Goal: Information Seeking & Learning: Learn about a topic

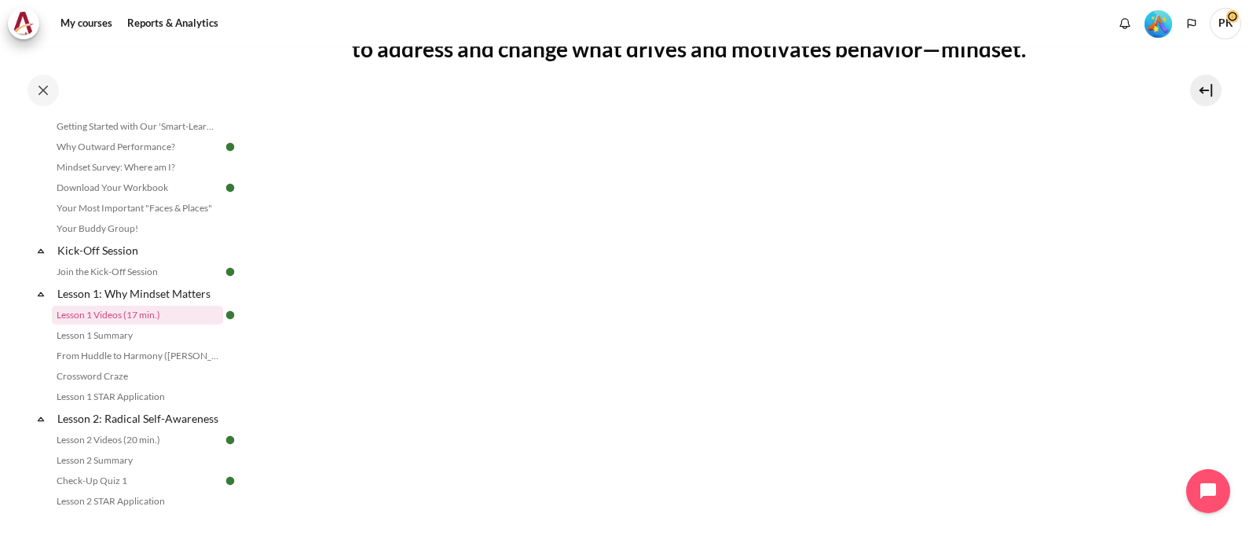
scroll to position [392, 0]
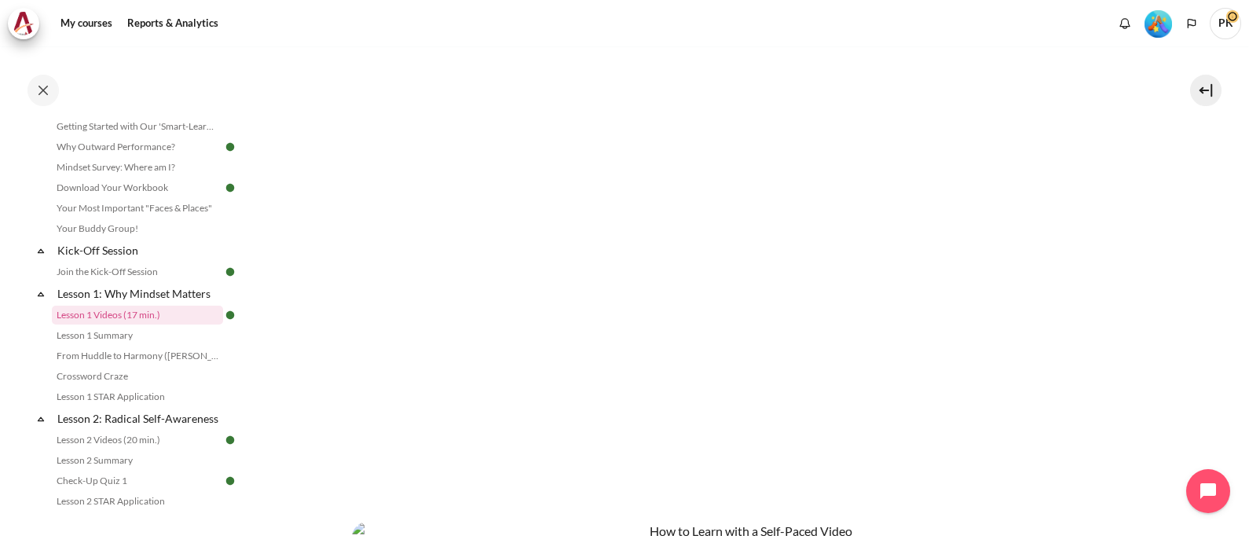
click at [1217, 247] on section "My courses SG B1 Lesson 1: Why Mindset Matters Lesson 1 Videos (17 min.) Lesson…" at bounding box center [744, 305] width 986 height 1302
click at [848, 500] on p "Content" at bounding box center [745, 505] width 786 height 19
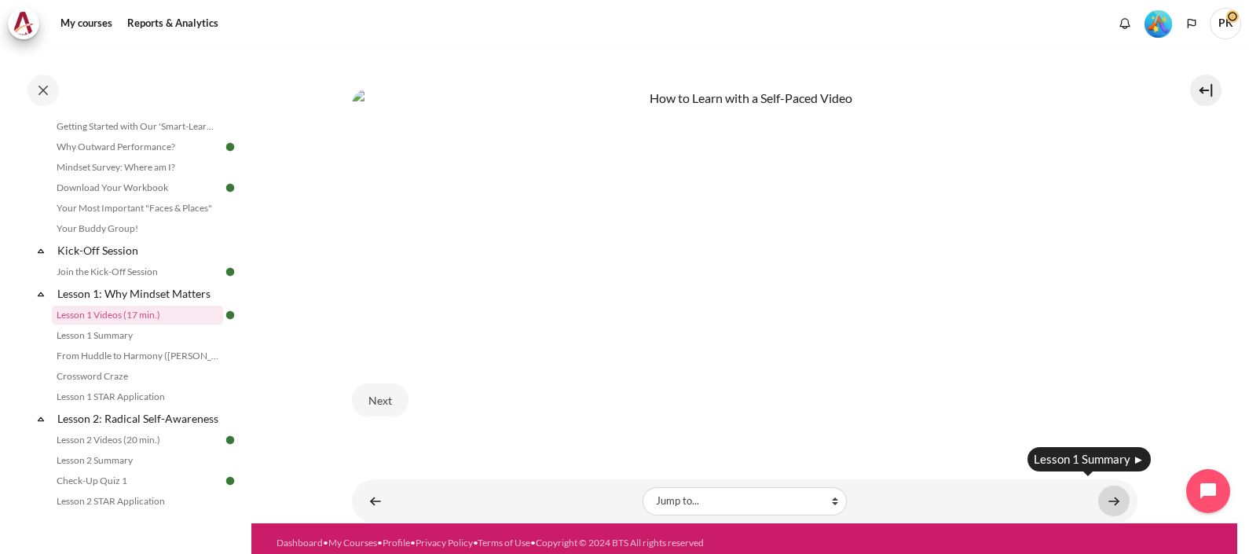
click at [1110, 496] on link "Content" at bounding box center [1113, 500] width 31 height 31
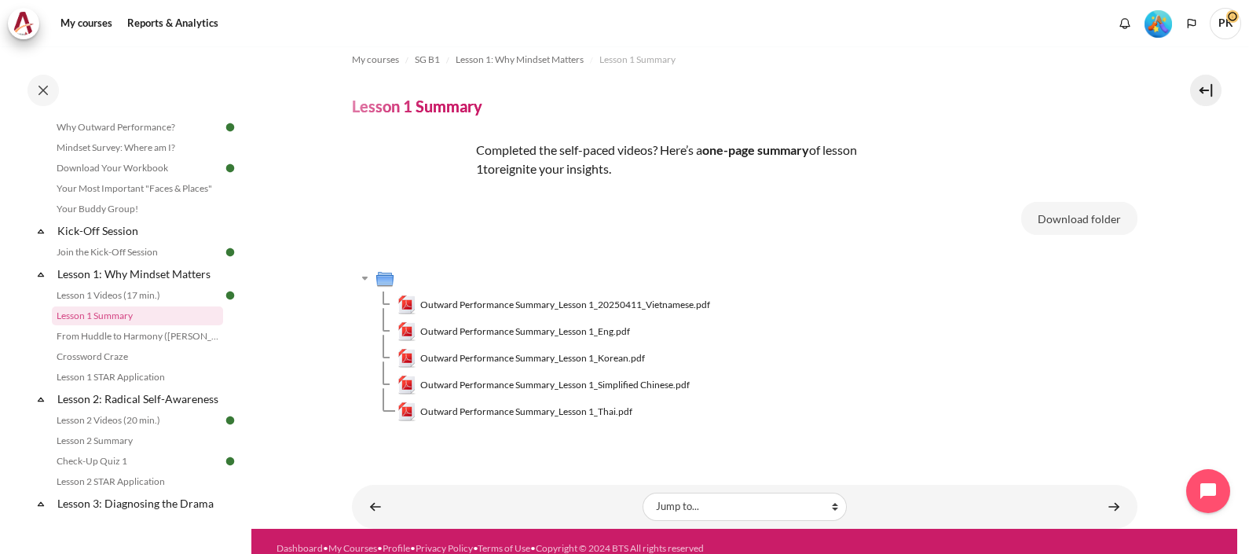
scroll to position [28, 0]
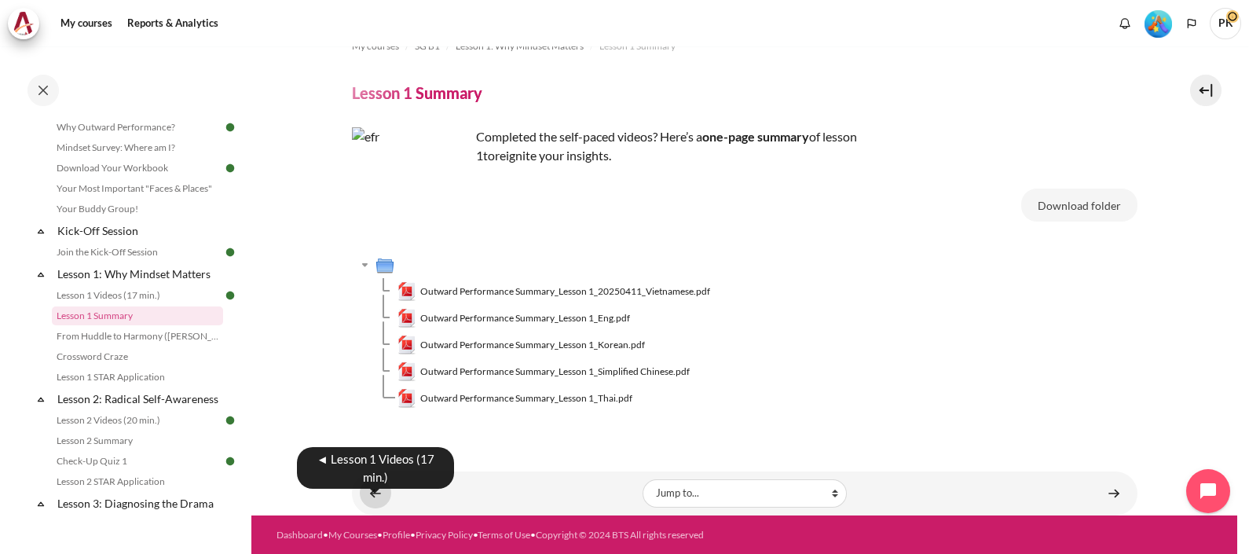
click at [368, 491] on link "Content" at bounding box center [375, 493] width 31 height 31
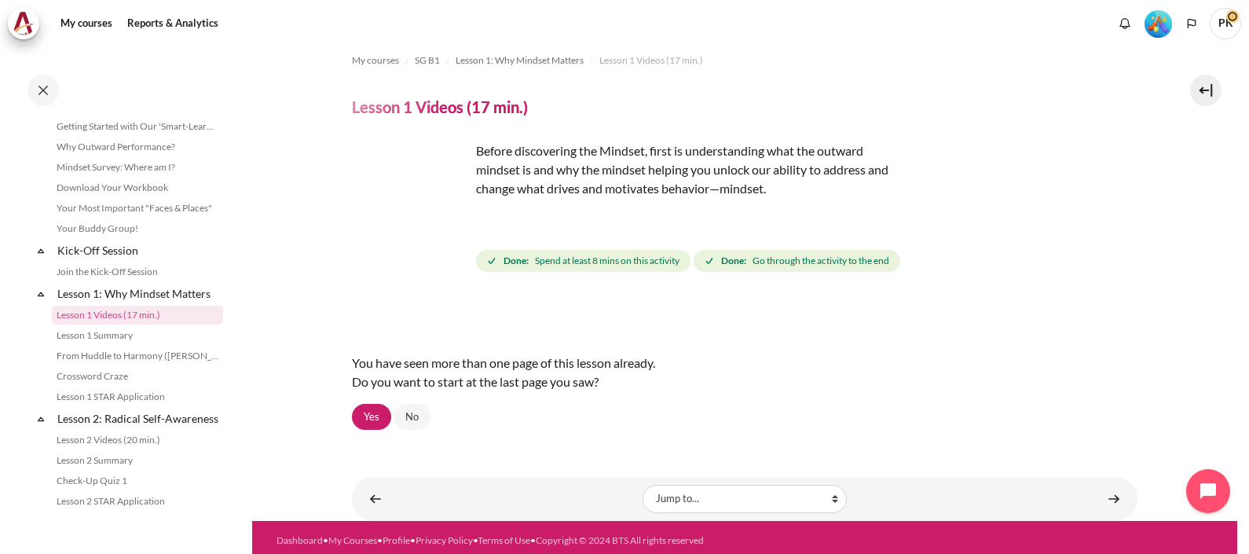
scroll to position [20, 0]
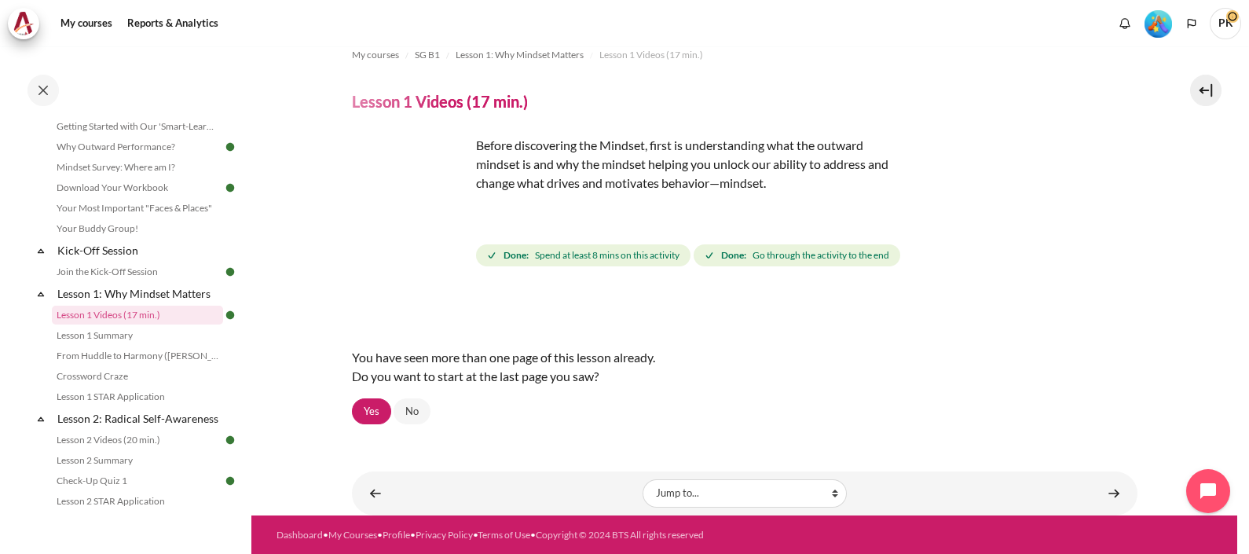
drag, startPoint x: 416, startPoint y: 410, endPoint x: 467, endPoint y: 405, distance: 52.1
click at [415, 410] on link "No" at bounding box center [412, 411] width 37 height 27
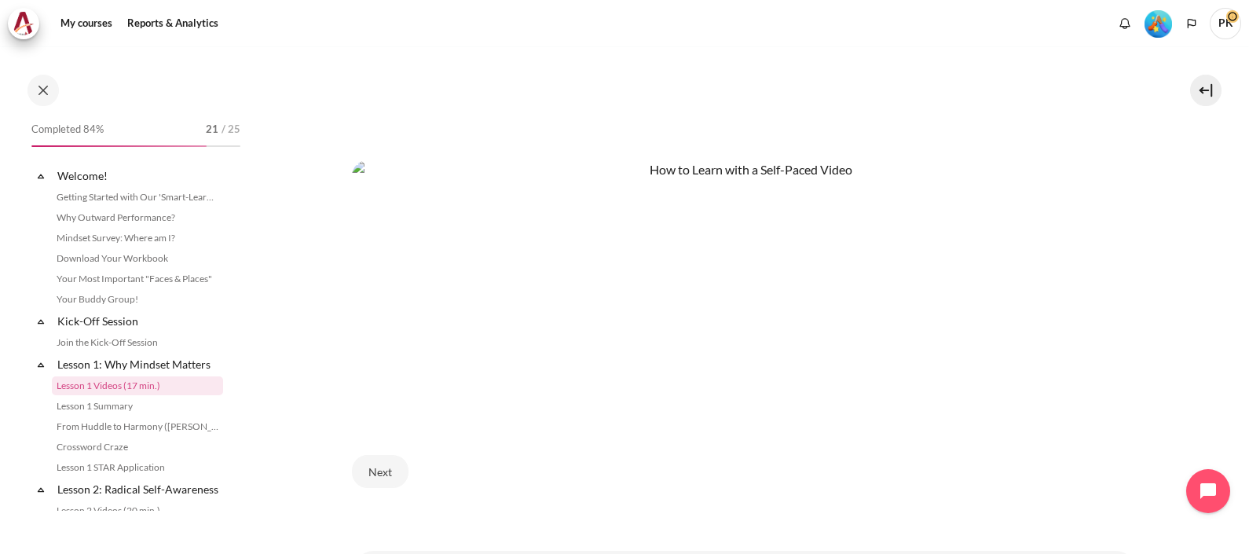
scroll to position [785, 0]
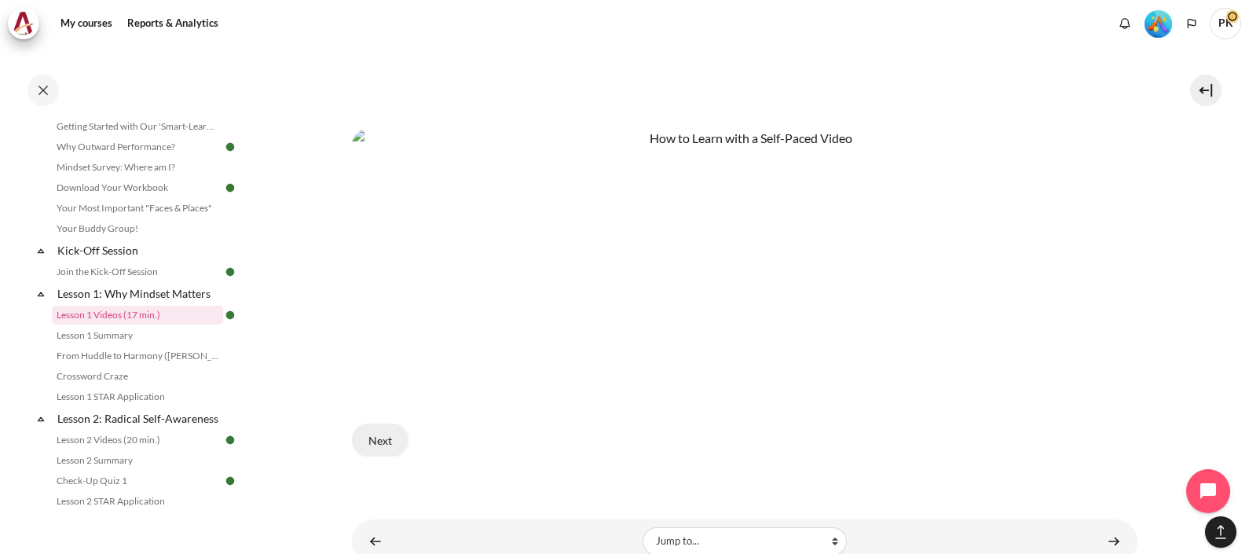
click at [383, 434] on button "Next" at bounding box center [380, 439] width 57 height 33
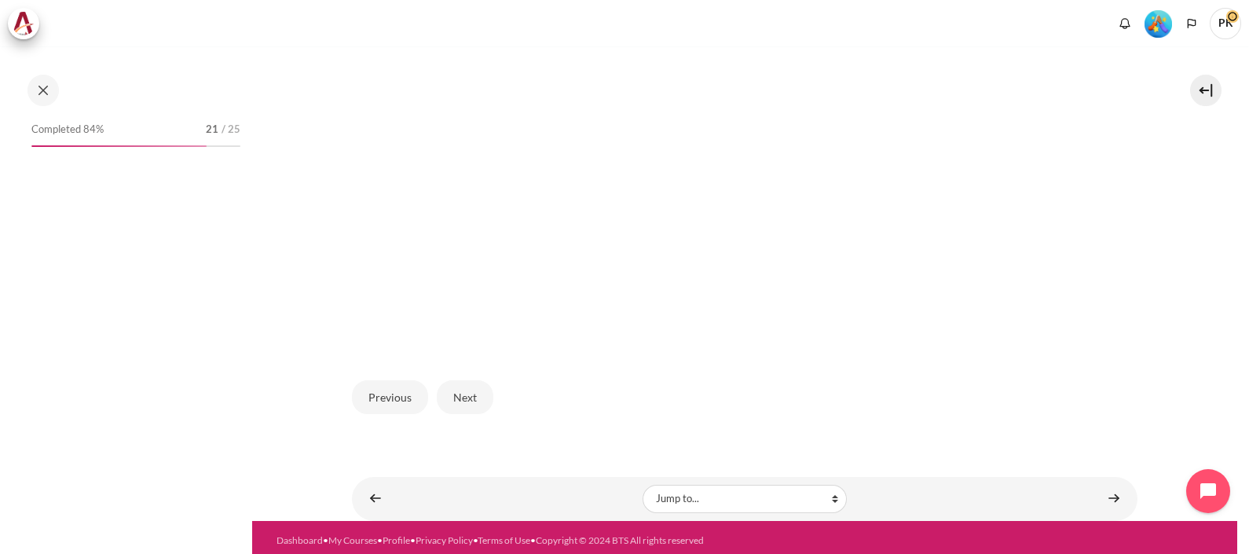
scroll to position [71, 0]
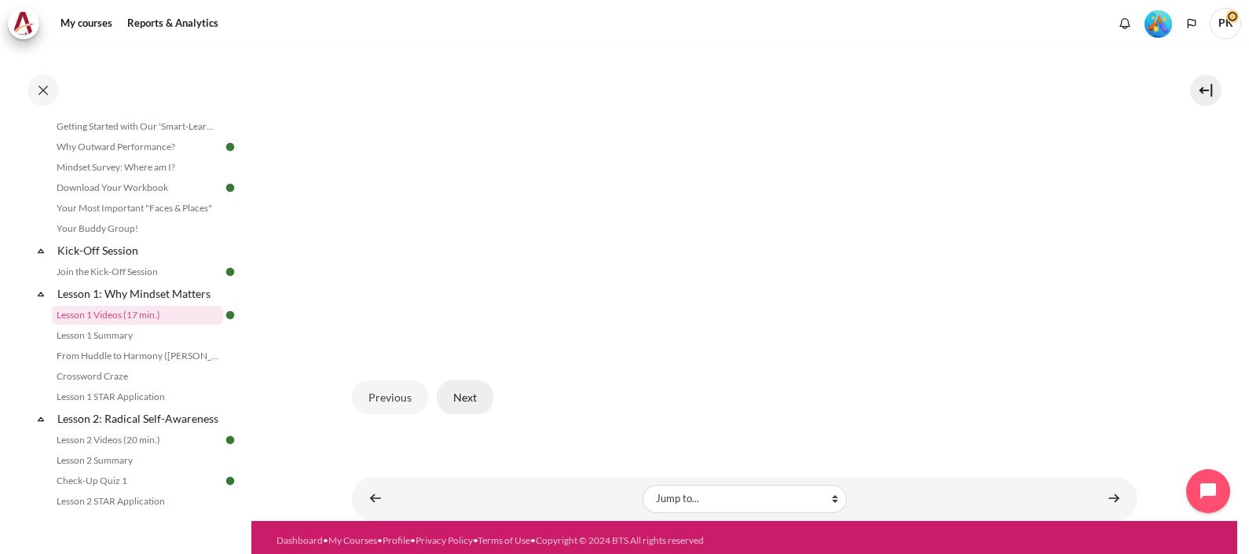
click at [473, 391] on button "Next" at bounding box center [465, 396] width 57 height 33
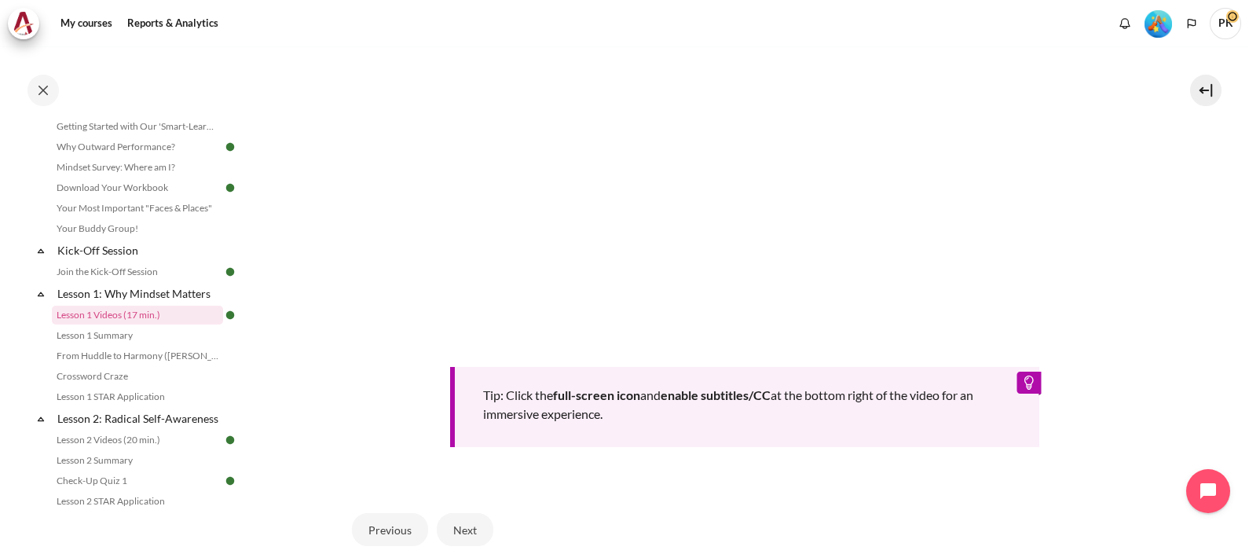
scroll to position [687, 0]
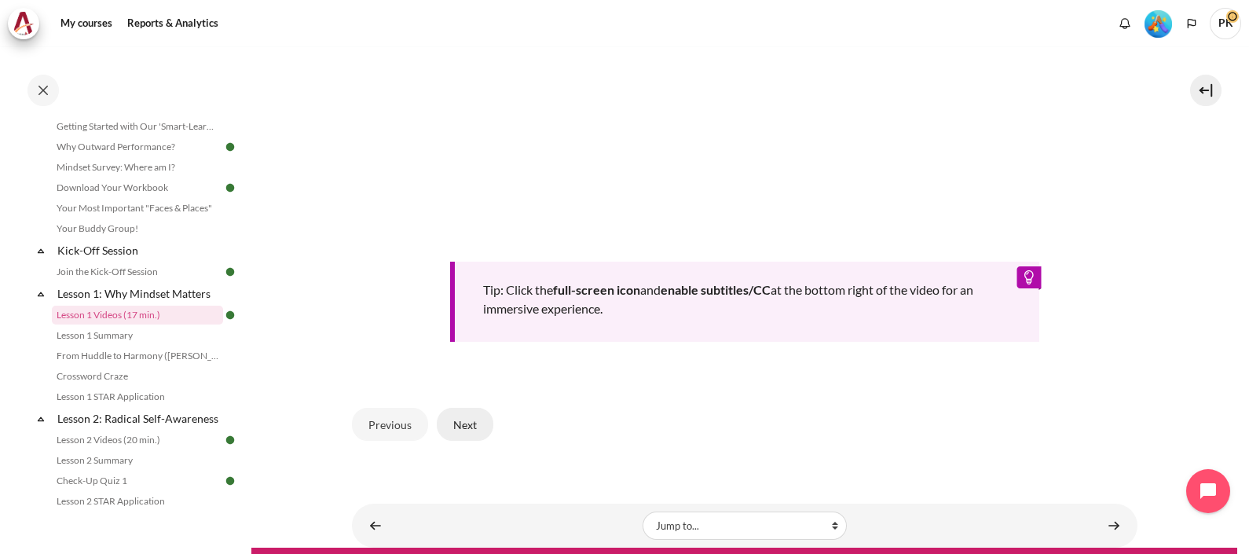
click at [473, 416] on button "Next" at bounding box center [465, 424] width 57 height 33
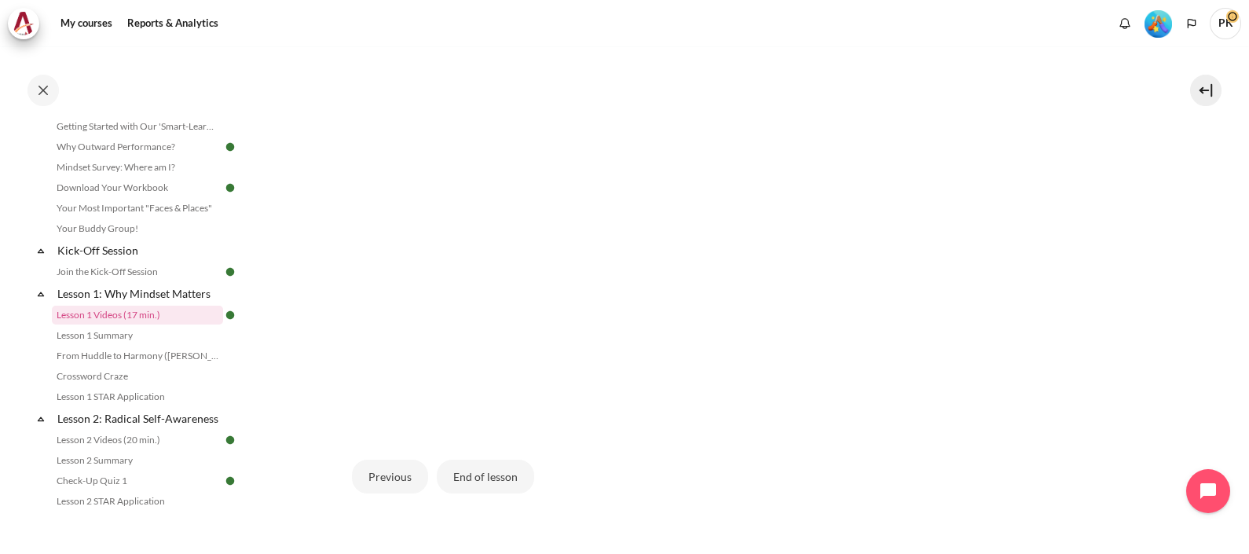
scroll to position [504, 0]
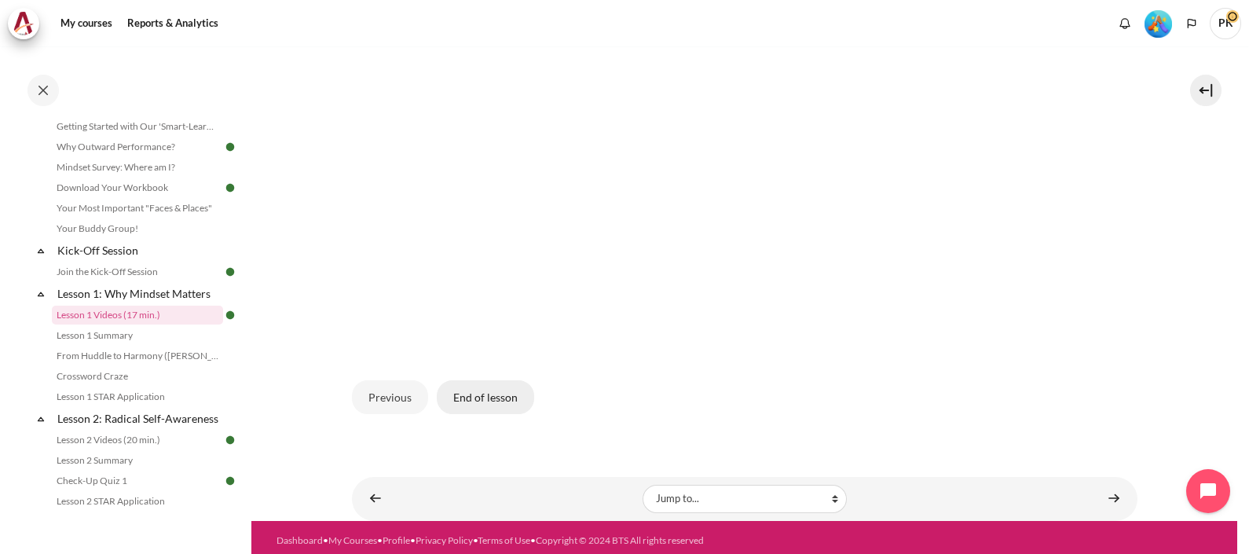
click at [487, 397] on button "End of lesson" at bounding box center [485, 396] width 97 height 33
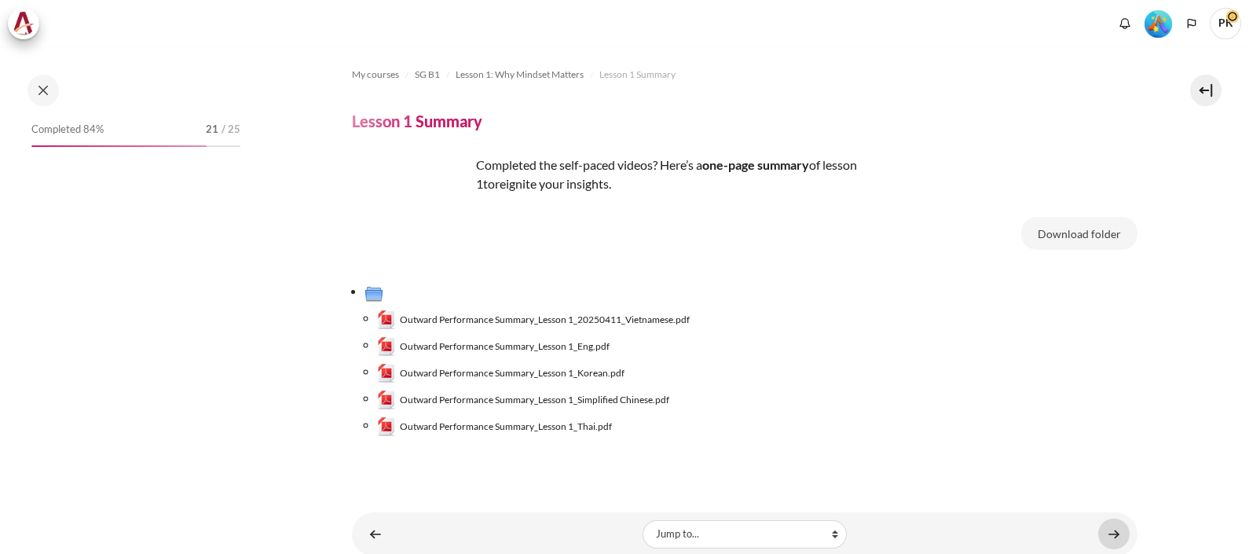
scroll to position [41, 0]
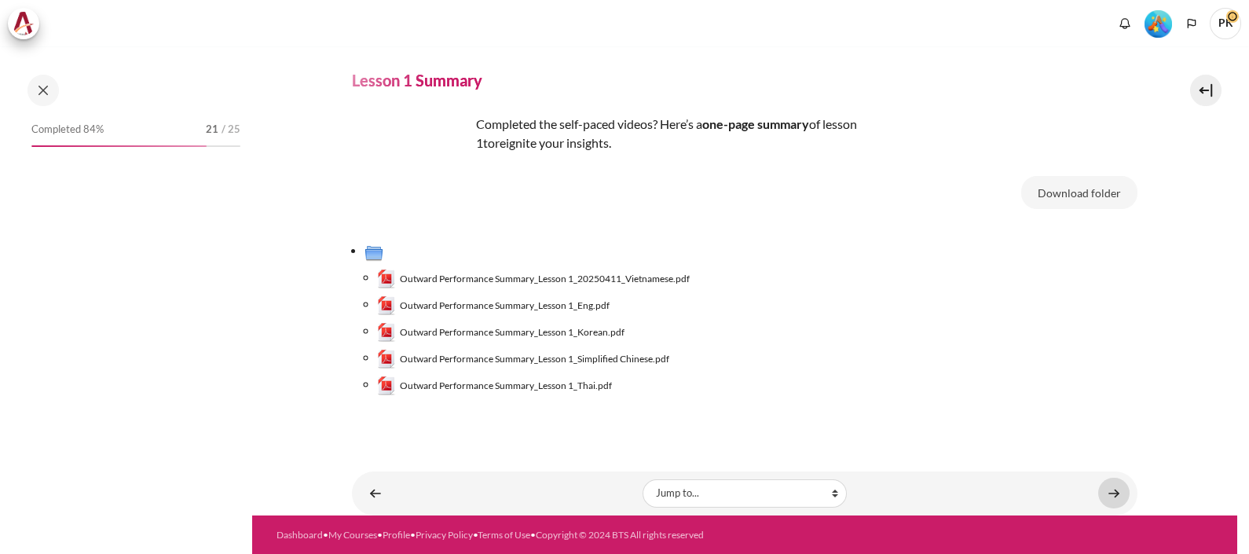
click at [1101, 493] on link "Content" at bounding box center [1113, 493] width 31 height 31
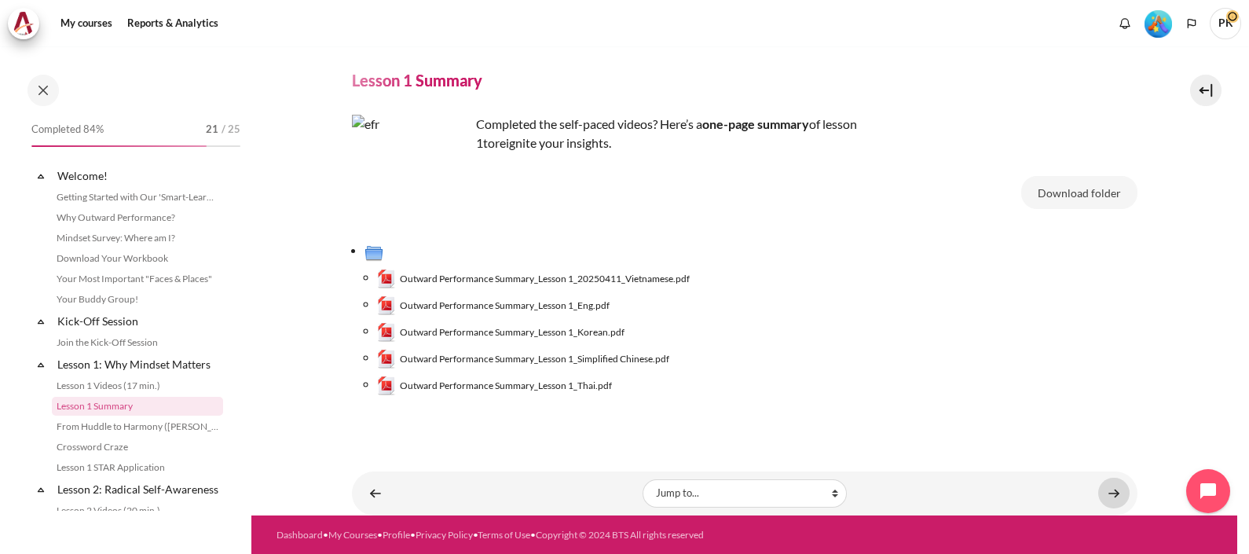
scroll to position [90, 0]
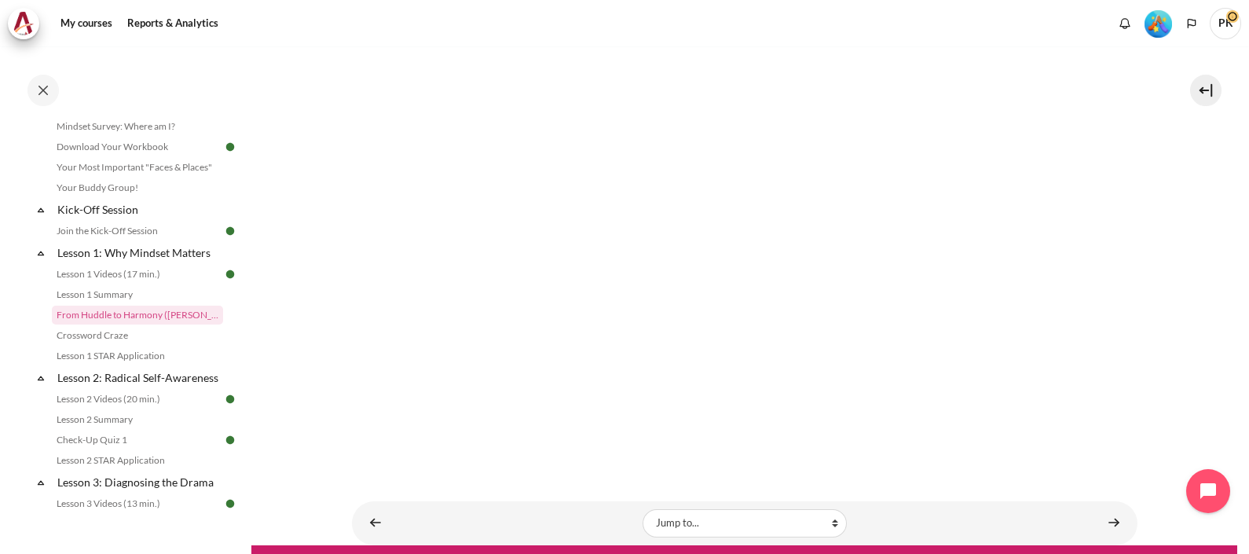
scroll to position [273, 0]
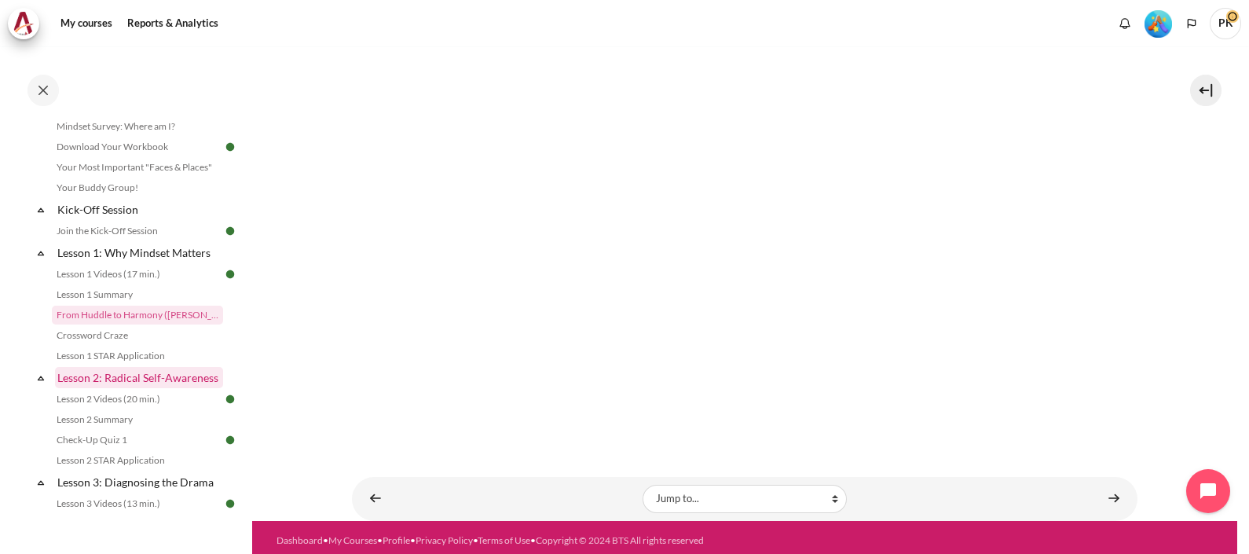
click at [106, 388] on link "Lesson 2: Radical Self-Awareness" at bounding box center [139, 377] width 168 height 21
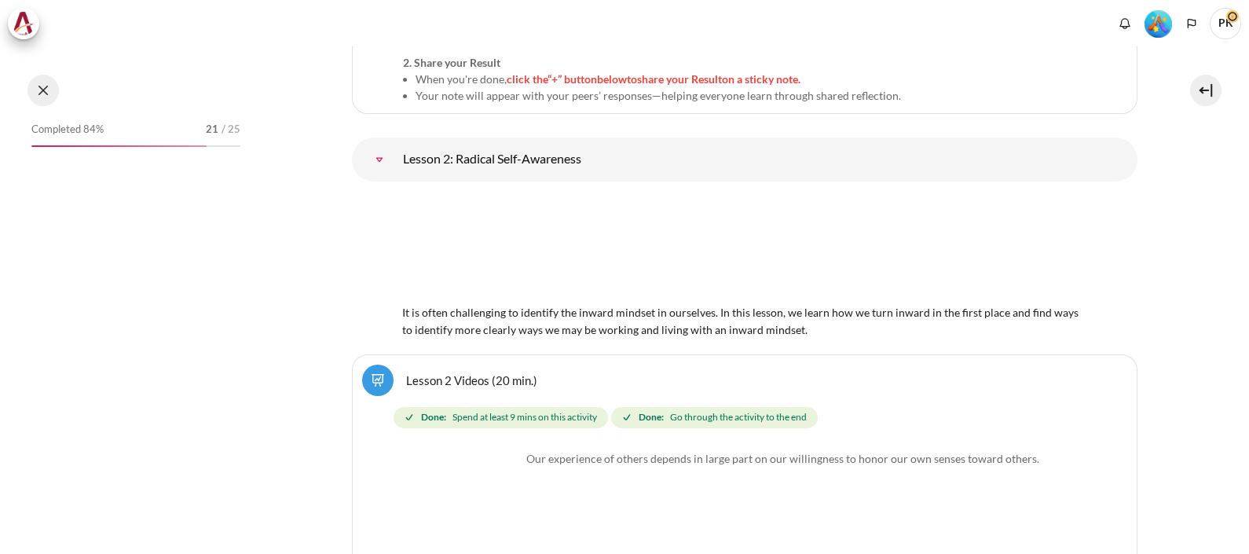
drag, startPoint x: 0, startPoint y: 0, endPoint x: 44, endPoint y: 90, distance: 99.8
click at [44, 90] on button at bounding box center [42, 90] width 31 height 31
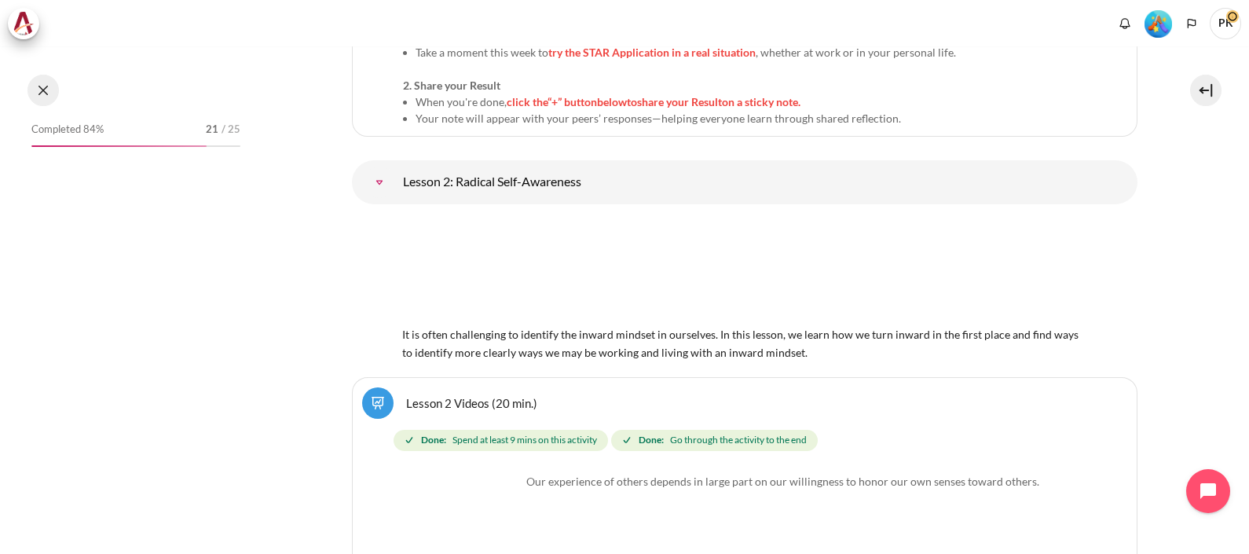
click at [43, 86] on button at bounding box center [42, 90] width 31 height 31
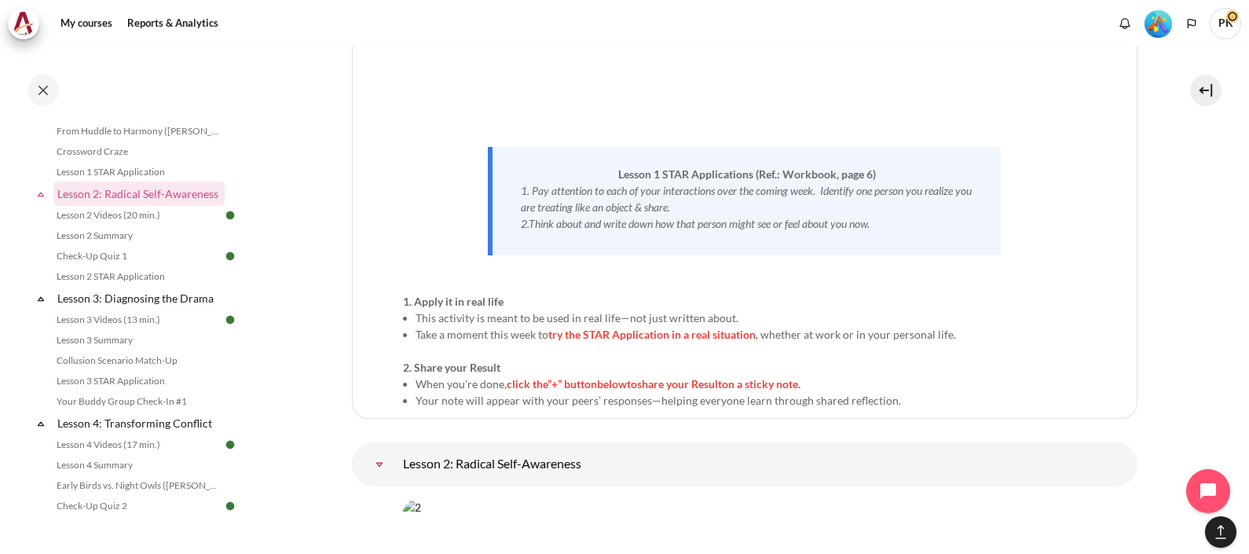
scroll to position [2902, 0]
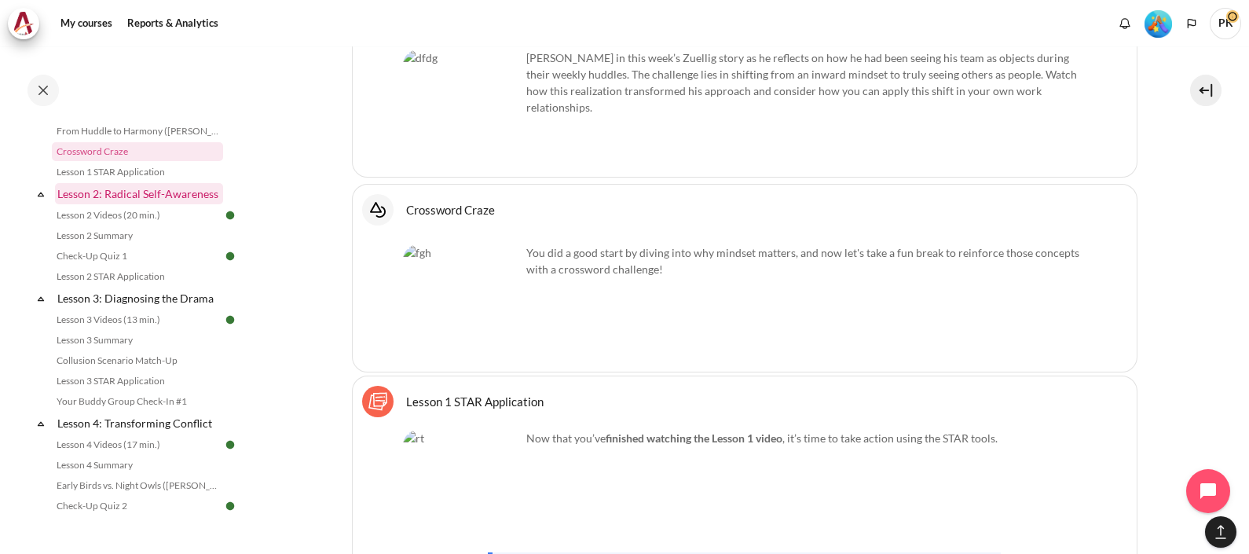
click at [105, 204] on link "Lesson 2: Radical Self-Awareness" at bounding box center [139, 193] width 168 height 21
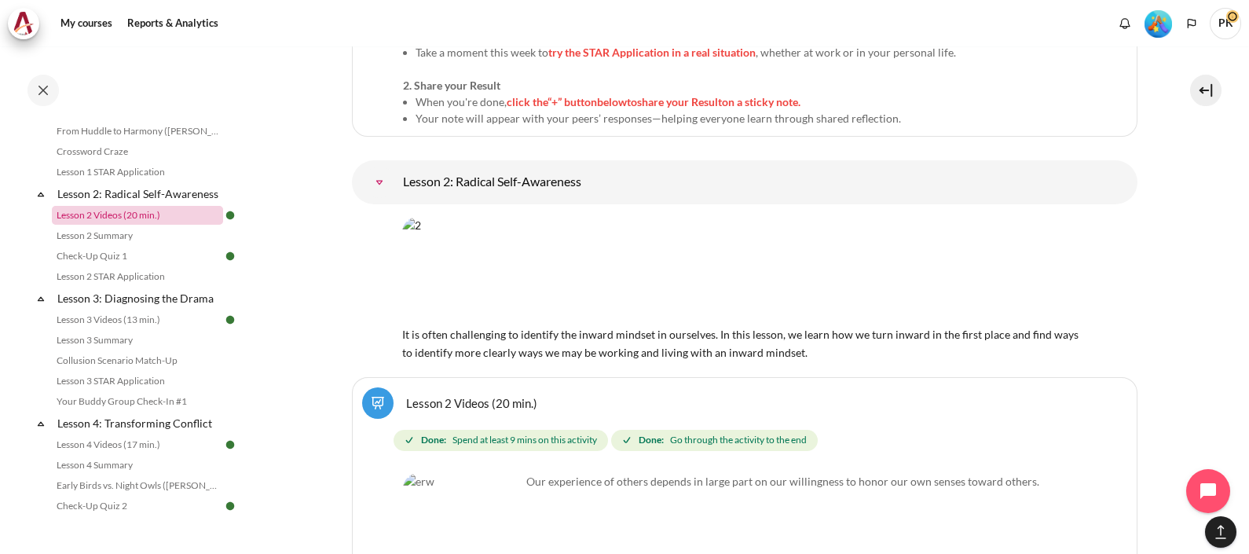
click at [126, 225] on link "Lesson 2 Videos (20 min.)" at bounding box center [137, 215] width 171 height 19
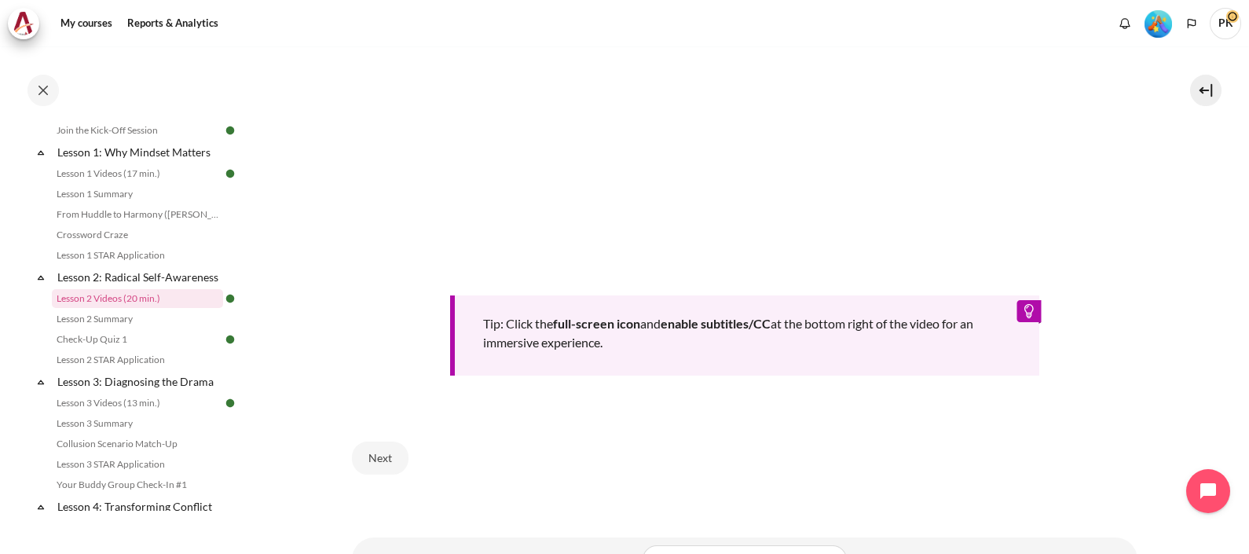
scroll to position [672, 0]
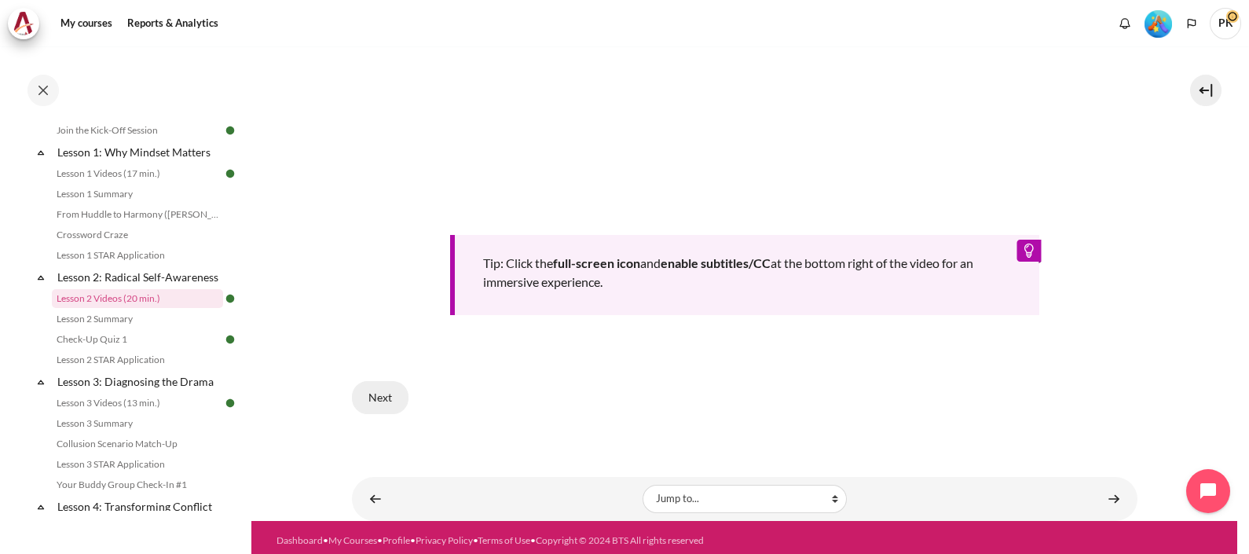
click at [383, 394] on button "Next" at bounding box center [380, 397] width 57 height 33
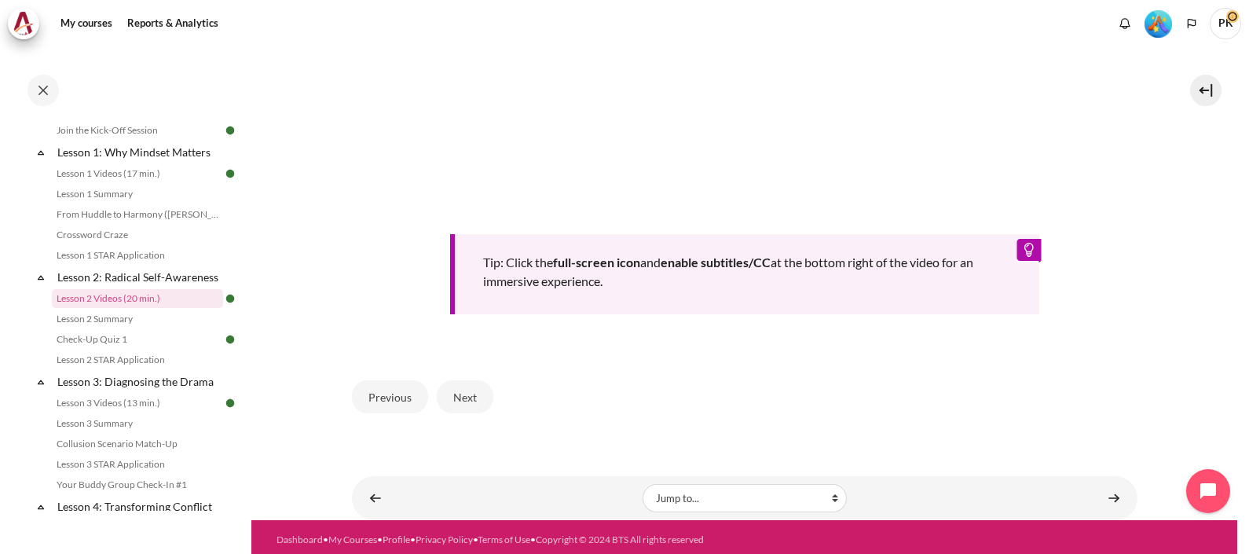
scroll to position [603, 0]
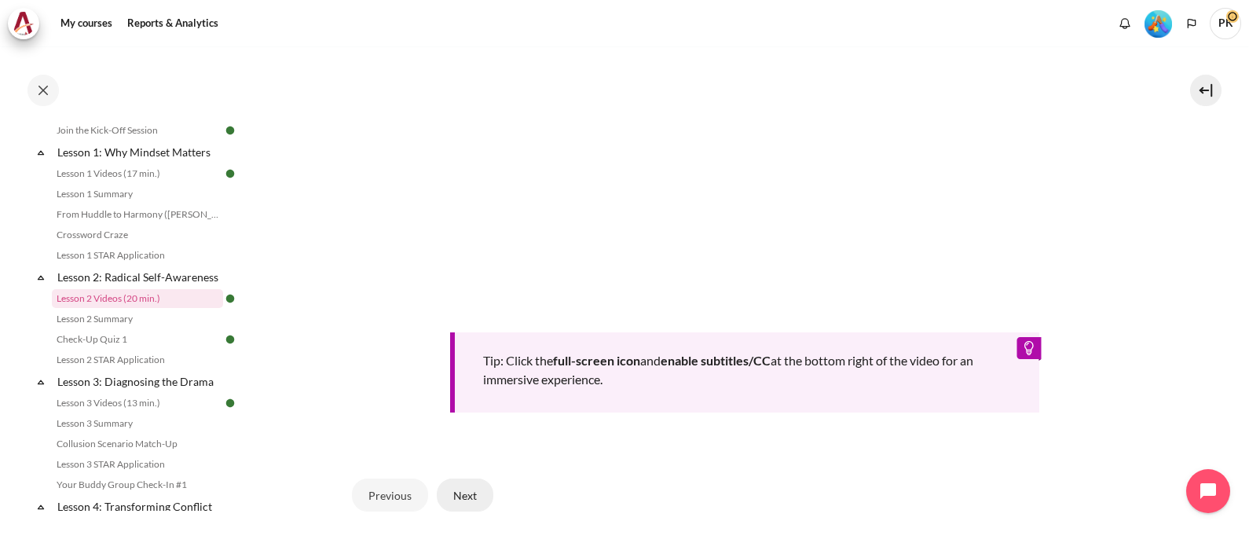
click at [471, 495] on button "Next" at bounding box center [465, 494] width 57 height 33
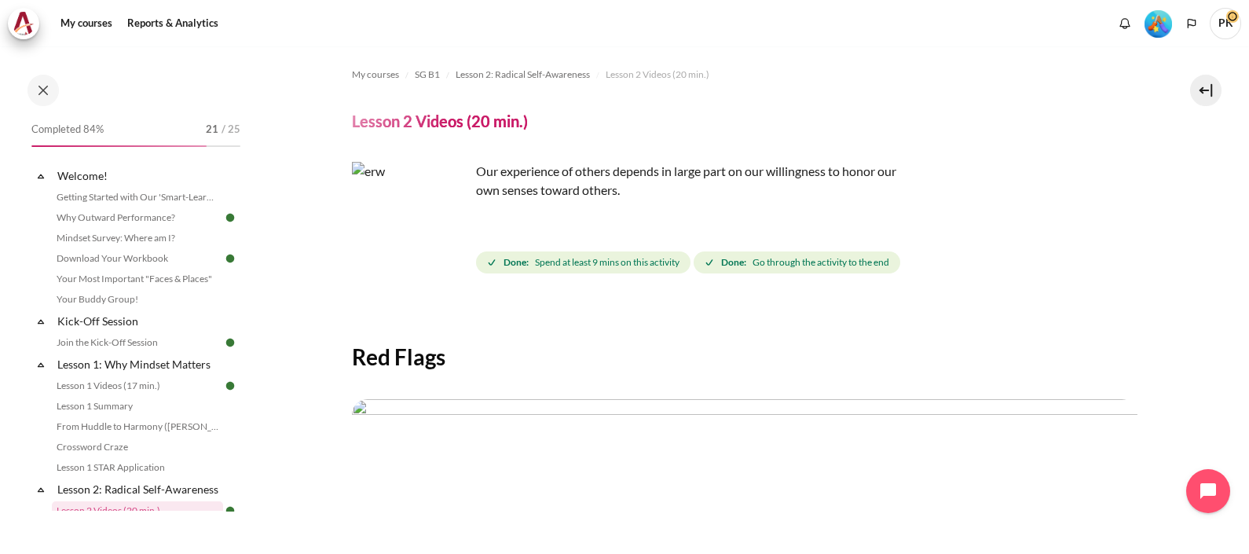
scroll to position [212, 0]
